Goal: Check status

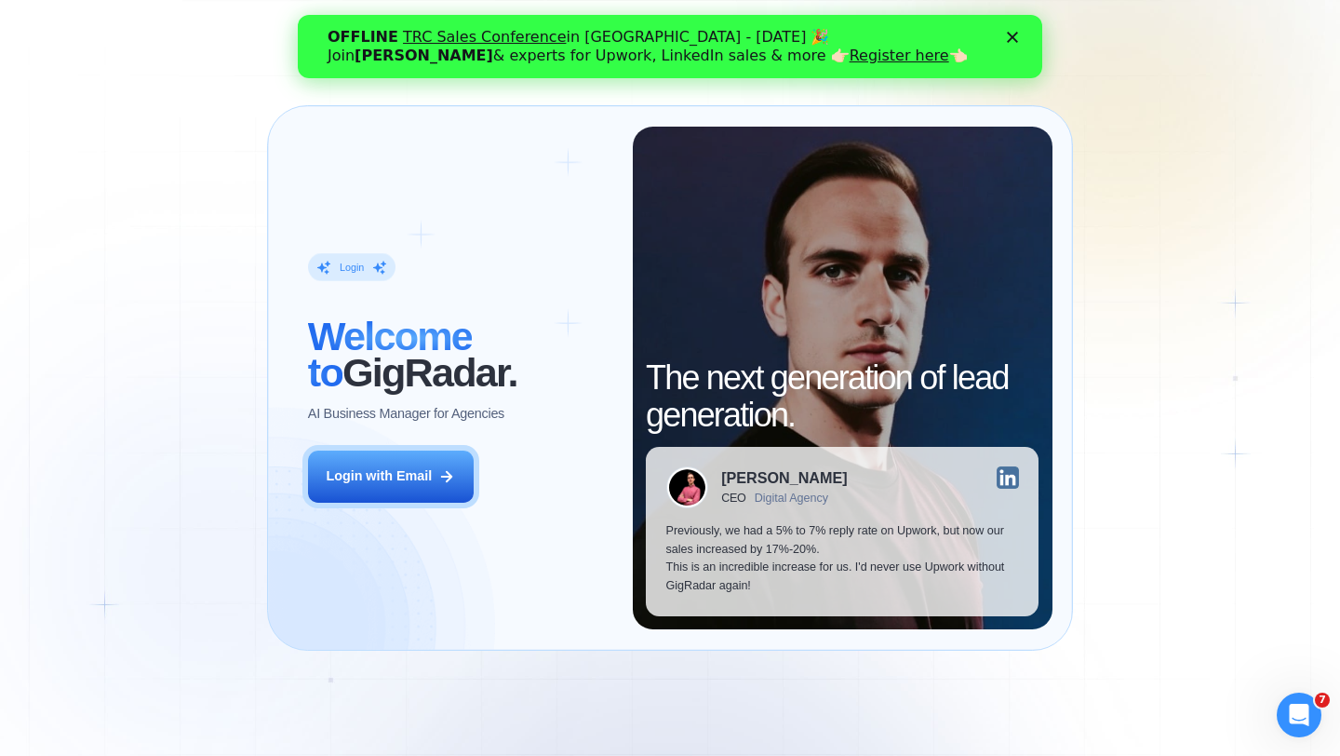
click at [1017, 37] on icon "Close" at bounding box center [1012, 37] width 11 height 11
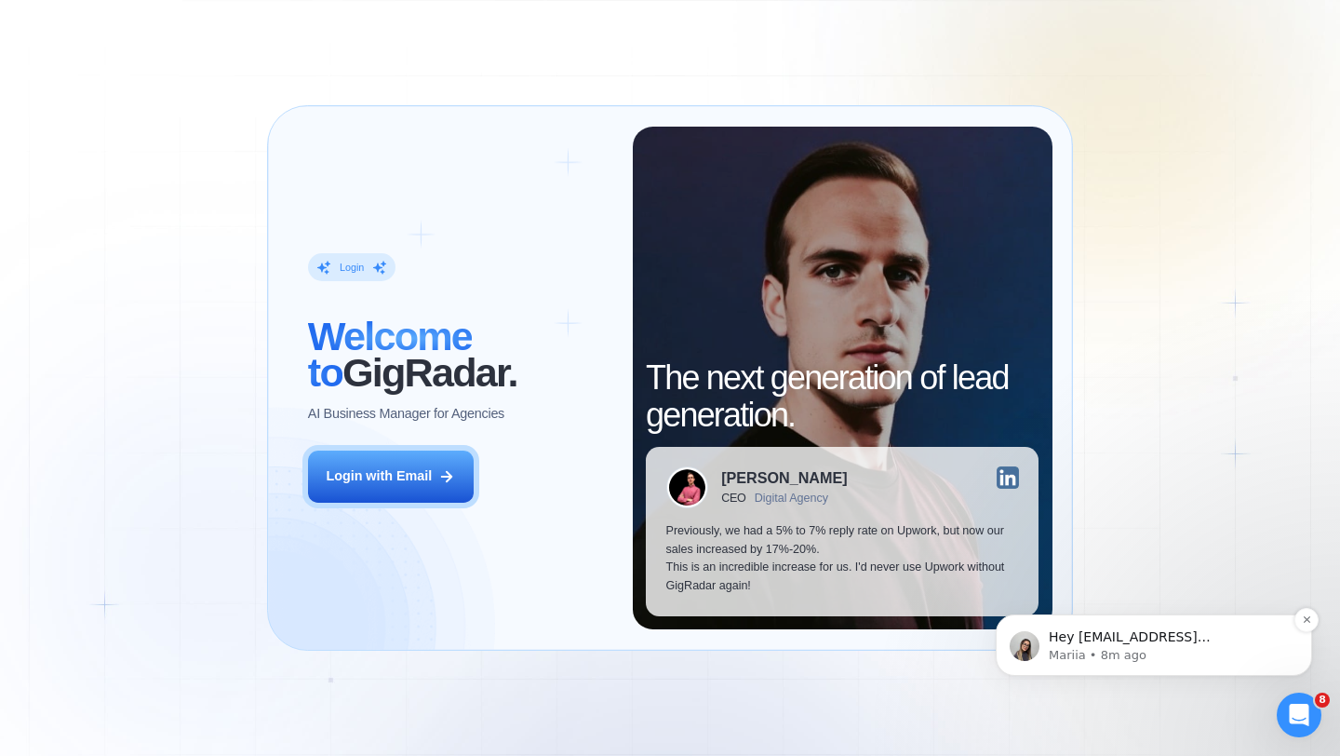
click at [1198, 632] on span "Hey ykotula@intelvision.pro, Looks like your Upwork agency Intelvision ran out …" at bounding box center [1169, 756] width 240 height 255
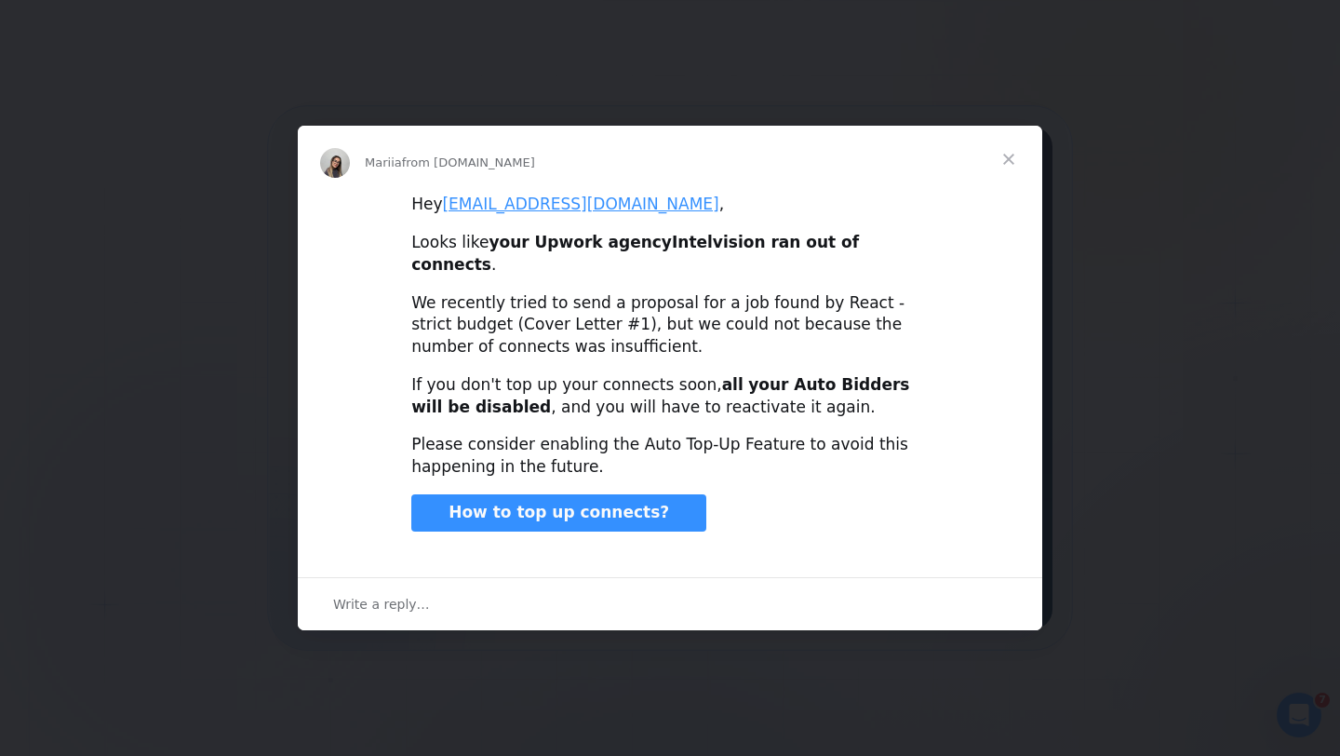
click at [1014, 160] on span "Close" at bounding box center [1009, 159] width 67 height 67
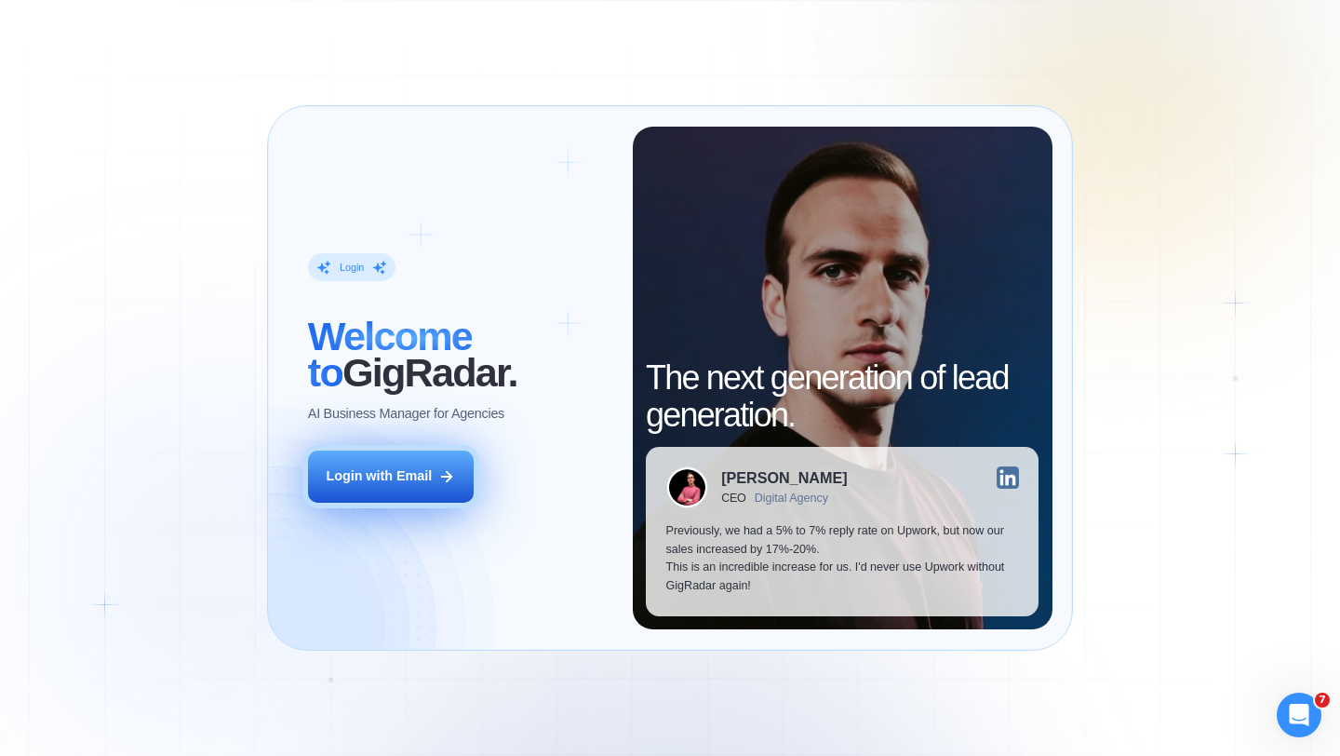
click at [389, 471] on div "Login with Email" at bounding box center [379, 476] width 106 height 19
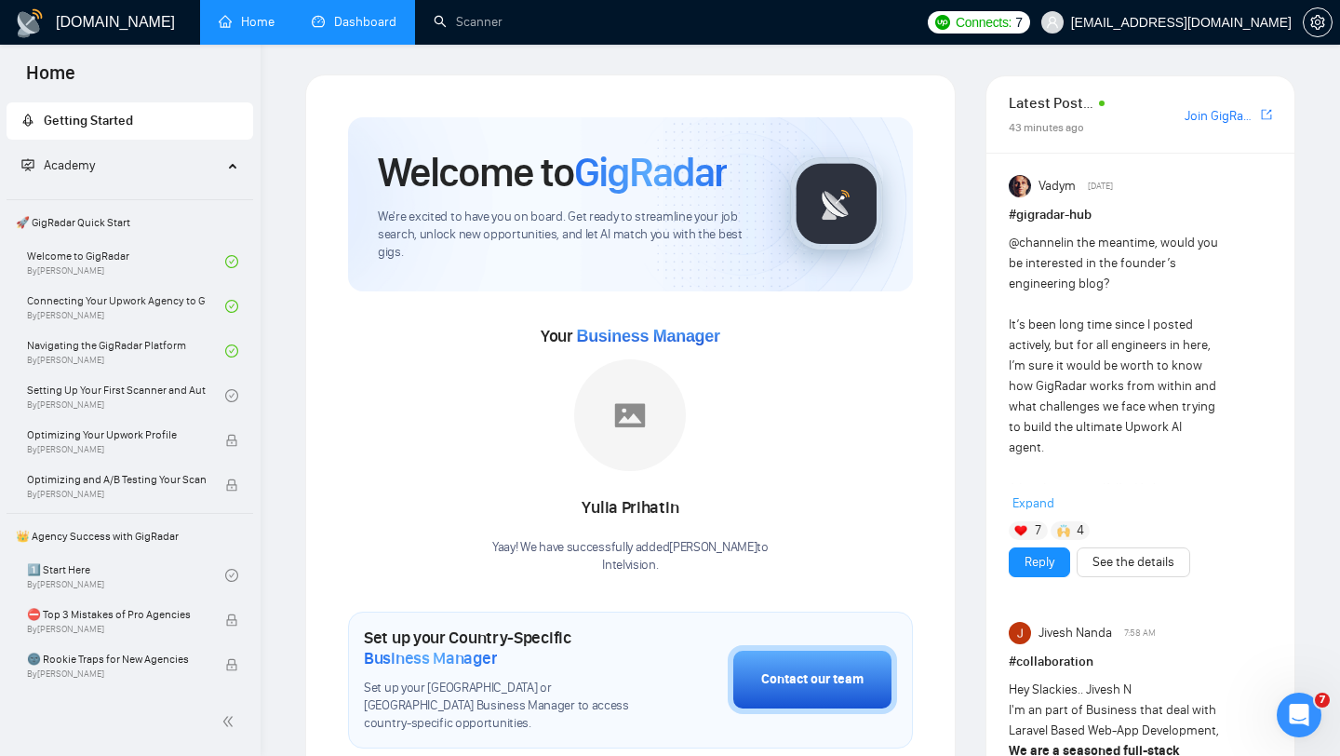
click at [362, 30] on link "Dashboard" at bounding box center [354, 22] width 85 height 16
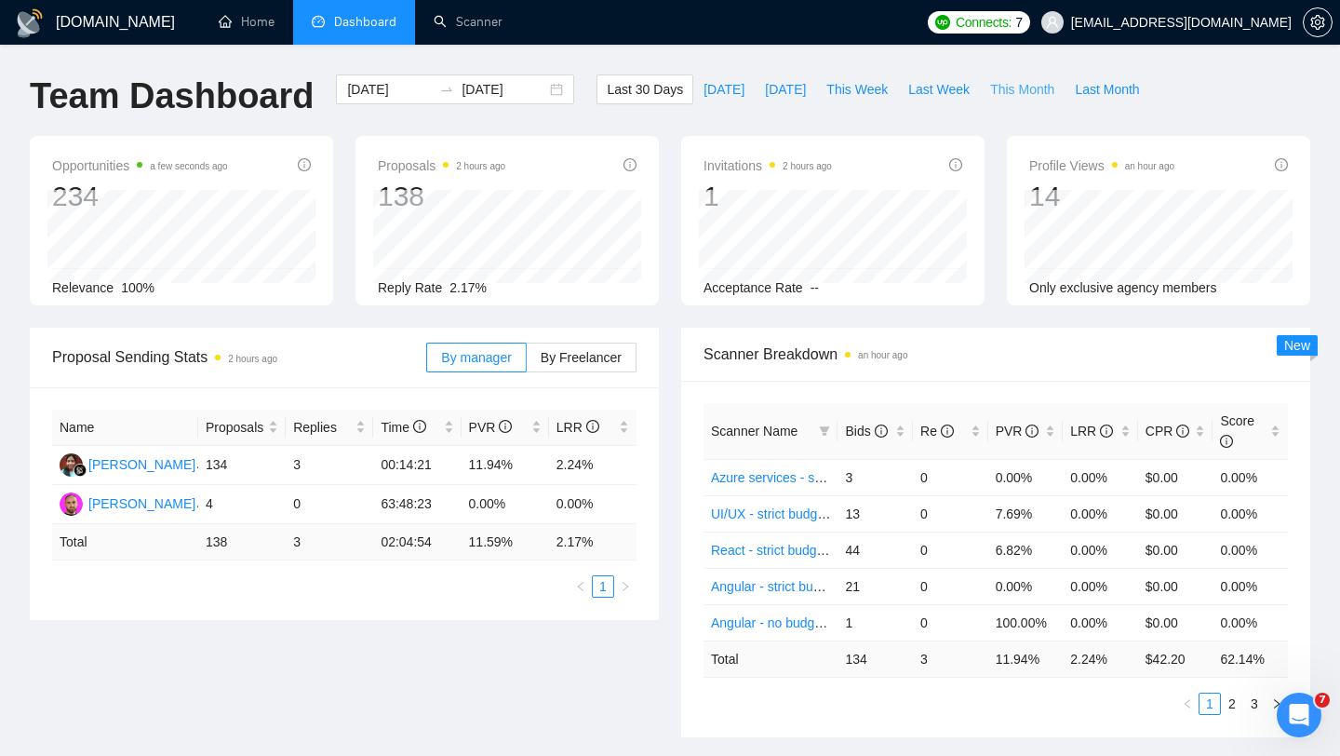
click at [1017, 91] on span "This Month" at bounding box center [1022, 89] width 64 height 20
type input "[DATE]"
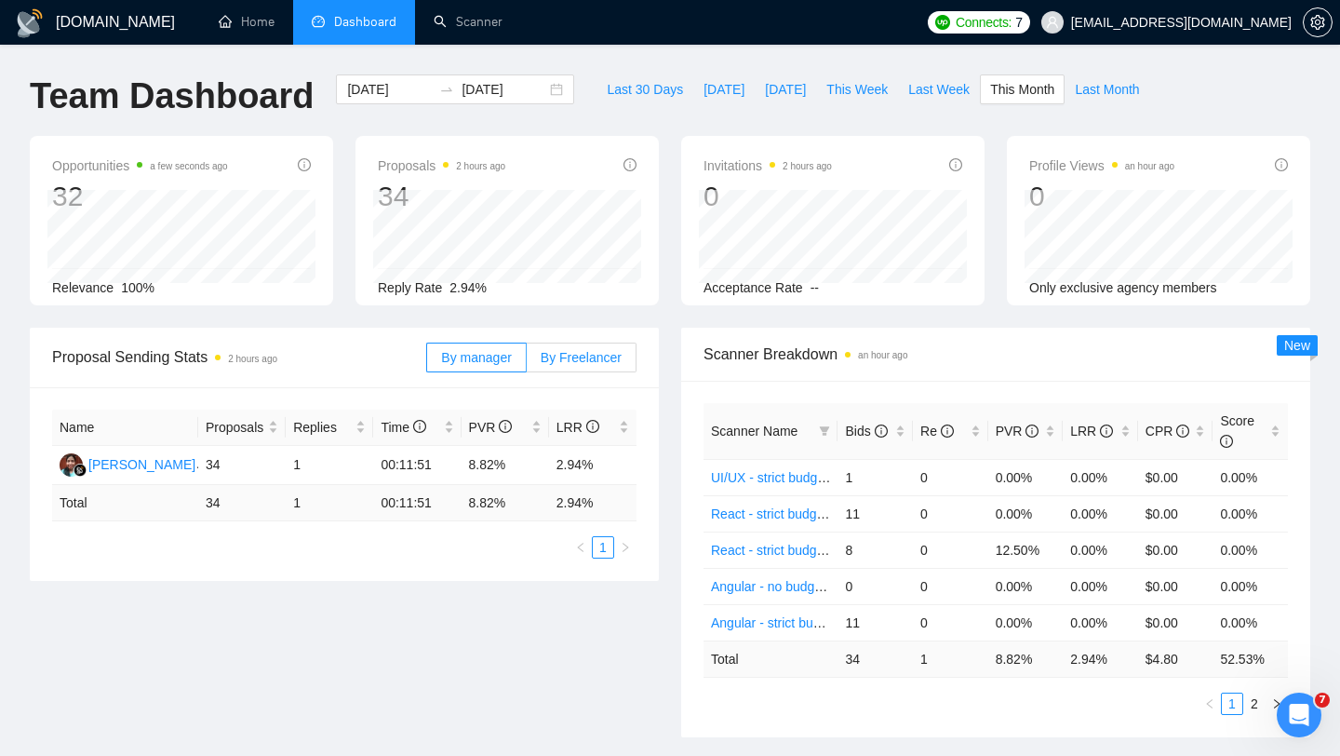
click at [574, 359] on span "By Freelancer" at bounding box center [581, 357] width 81 height 15
click at [527, 362] on input "By Freelancer" at bounding box center [527, 362] width 0 height 0
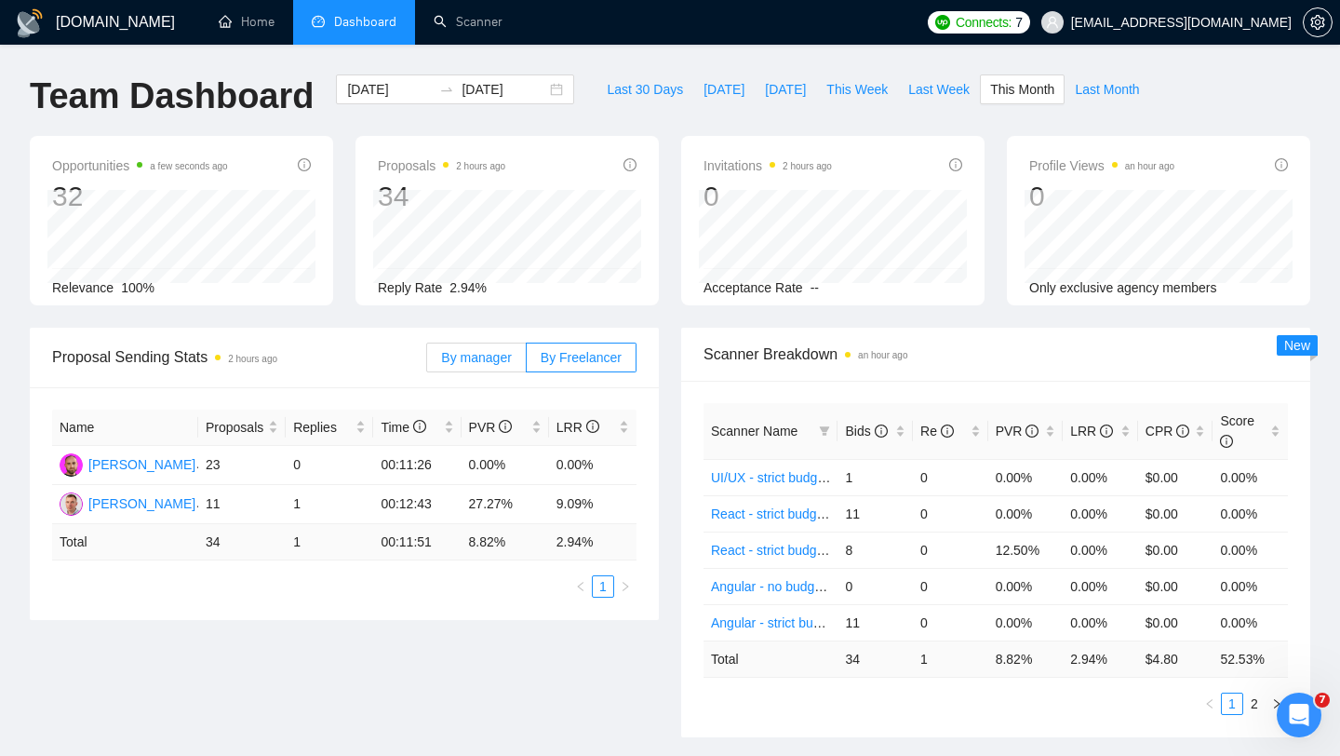
click at [478, 358] on span "By manager" at bounding box center [476, 357] width 70 height 15
click at [427, 362] on input "By manager" at bounding box center [427, 362] width 0 height 0
